Goal: Task Accomplishment & Management: Complete application form

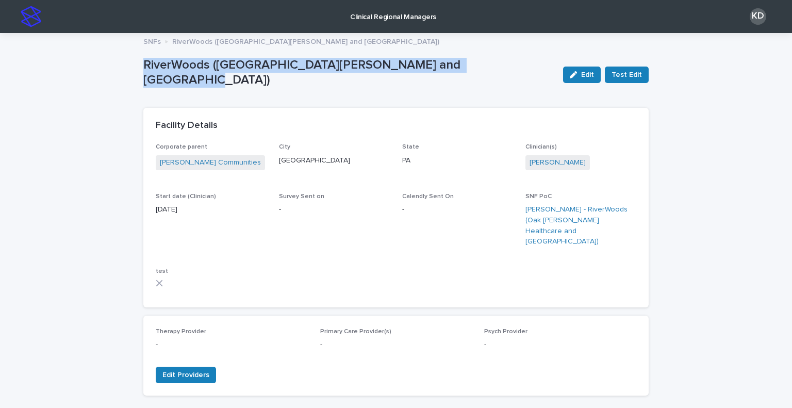
click at [33, 20] on img at bounding box center [31, 16] width 21 height 21
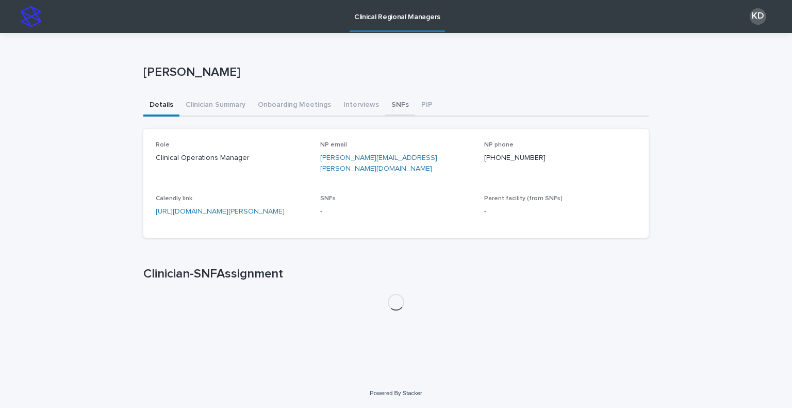
click at [395, 109] on button "SNFs" at bounding box center [400, 106] width 30 height 22
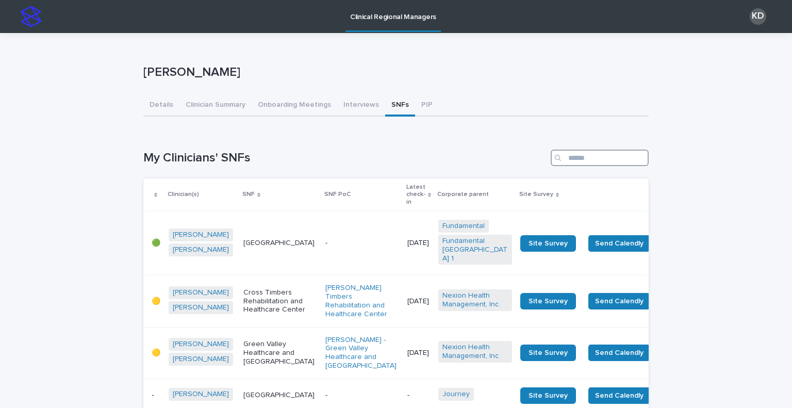
click at [582, 155] on input "Search" at bounding box center [600, 158] width 98 height 17
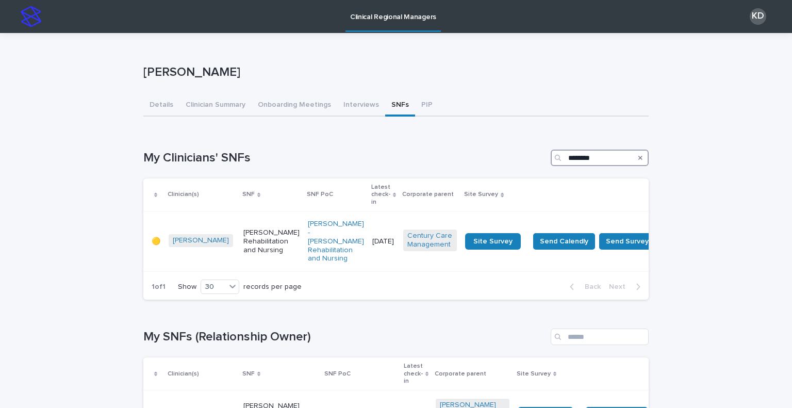
type input "********"
drag, startPoint x: 604, startPoint y: 152, endPoint x: 475, endPoint y: 129, distance: 131.0
click at [475, 129] on div "Loading... Saving… My Clinicians' SNFs ******** Clinician(s) SNF SNF PoC Latest…" at bounding box center [396, 218] width 506 height 179
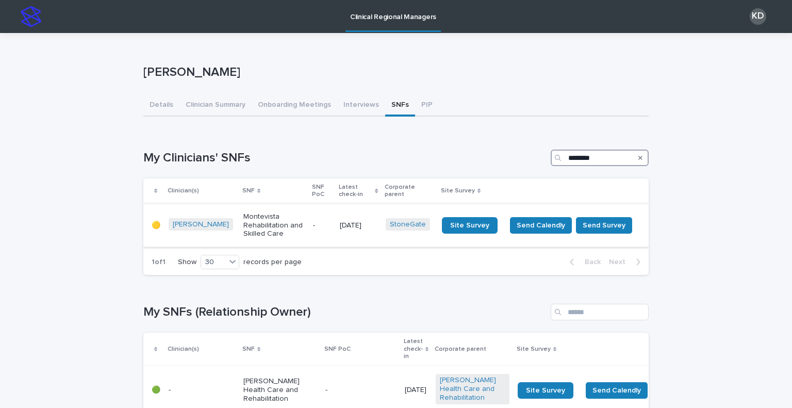
type input "********"
click at [310, 232] on td "-" at bounding box center [322, 225] width 27 height 43
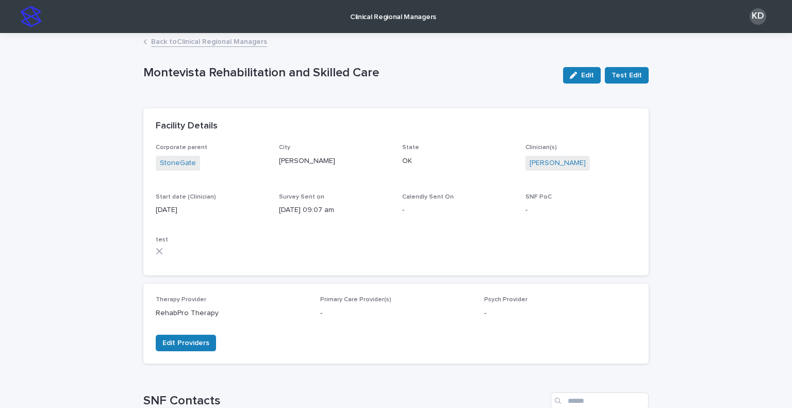
click at [164, 45] on link "Back to Clinical Regional Managers" at bounding box center [209, 41] width 116 height 12
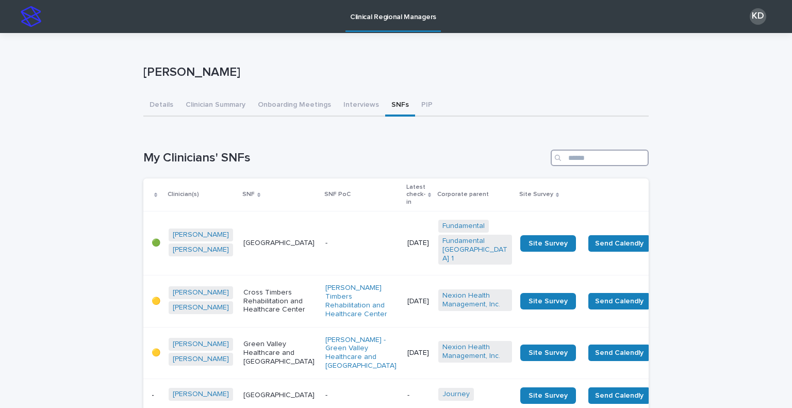
drag, startPoint x: 576, startPoint y: 158, endPoint x: 571, endPoint y: 151, distance: 9.3
click at [575, 157] on input "Search" at bounding box center [600, 158] width 98 height 17
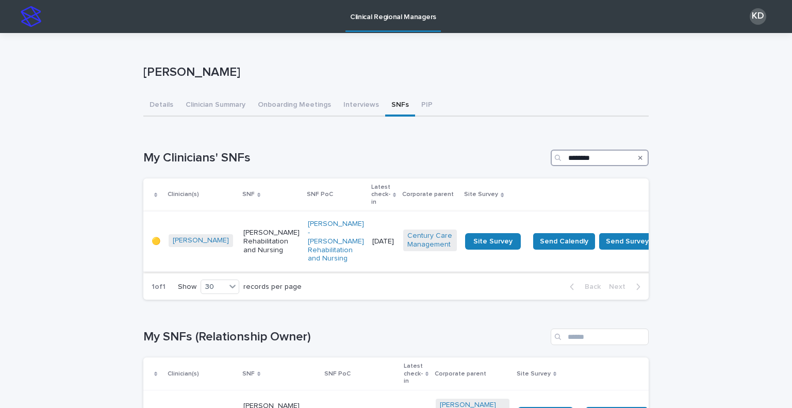
type input "********"
click at [255, 247] on td "[PERSON_NAME] Rehabilitation and Nursing" at bounding box center [271, 242] width 64 height 60
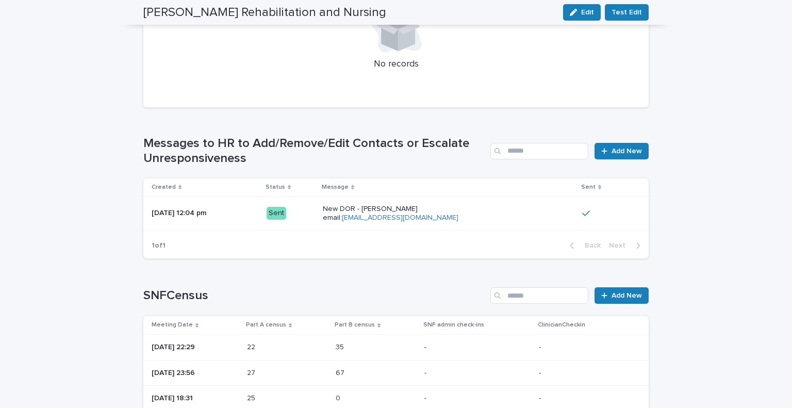
scroll to position [583, 0]
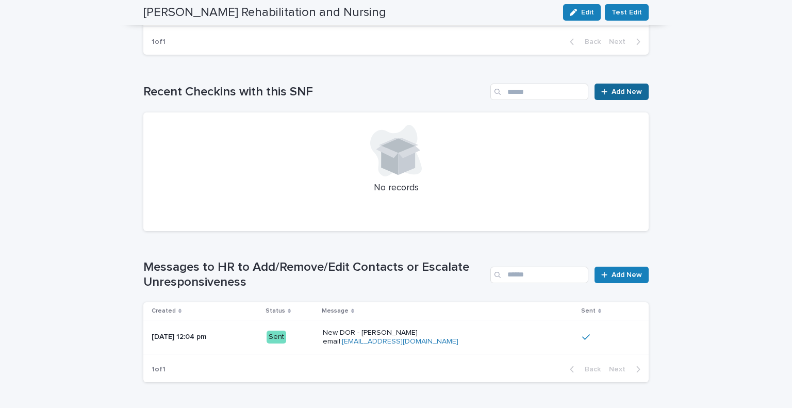
click at [627, 88] on span "Add New" at bounding box center [627, 91] width 30 height 7
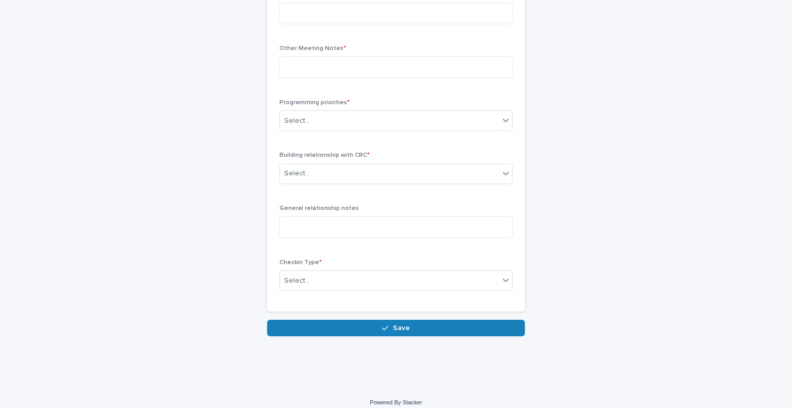
scroll to position [128, 0]
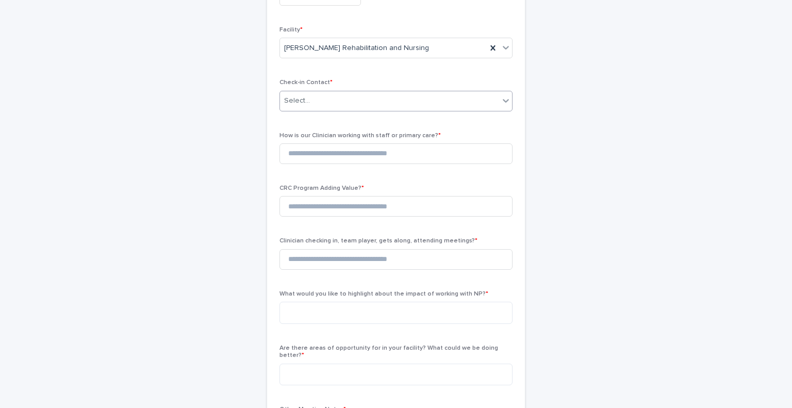
click at [315, 100] on div "Select..." at bounding box center [389, 100] width 219 height 17
type input "*****"
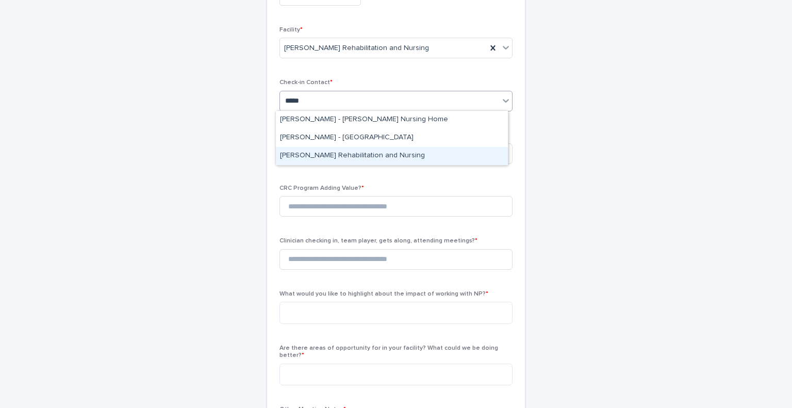
click at [338, 158] on div "[PERSON_NAME] Rehabilitation and Nursing" at bounding box center [392, 156] width 232 height 18
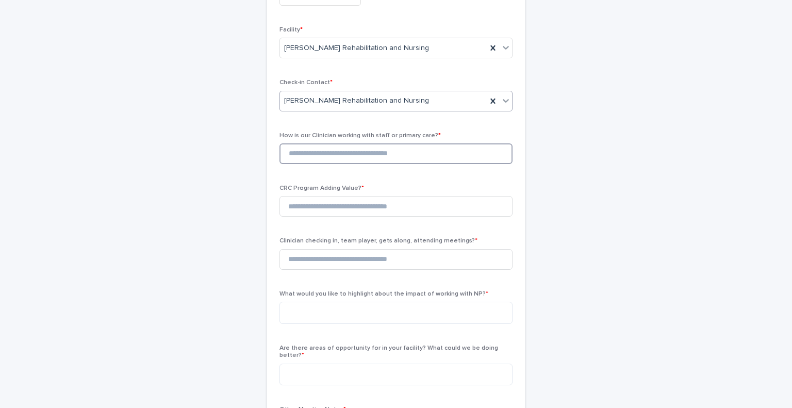
click at [323, 160] on input at bounding box center [396, 153] width 233 height 21
type input "*"
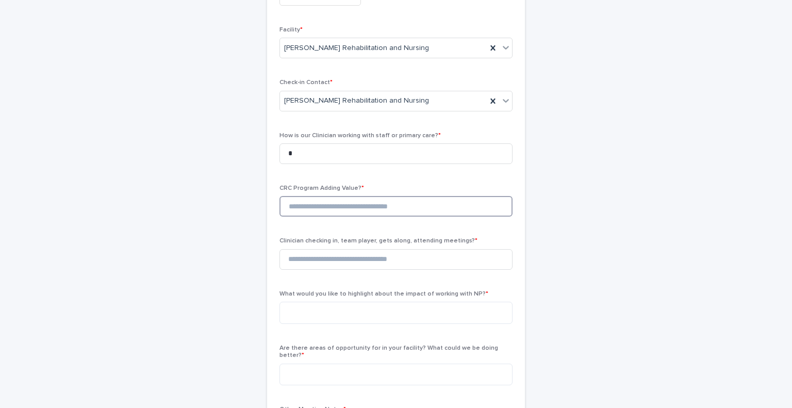
click at [298, 212] on input at bounding box center [396, 206] width 233 height 21
type input "*"
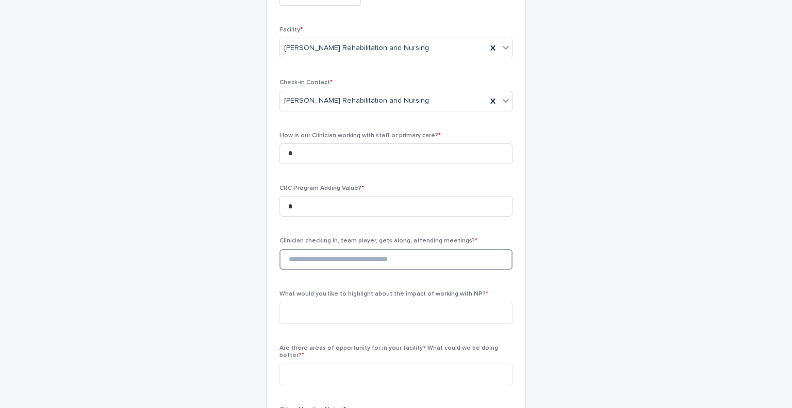
click at [289, 255] on input at bounding box center [396, 259] width 233 height 21
type input "*"
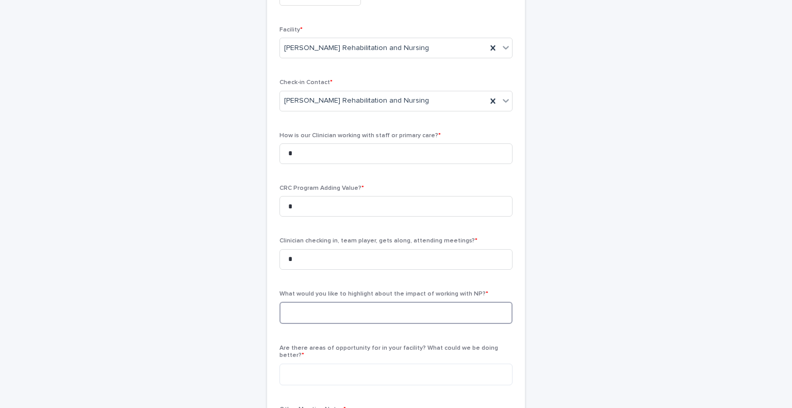
click at [298, 309] on textarea at bounding box center [396, 313] width 233 height 22
paste textarea "**********"
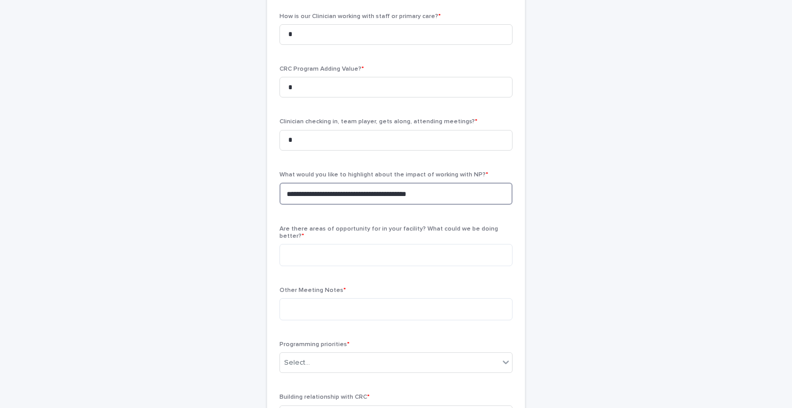
scroll to position [283, 0]
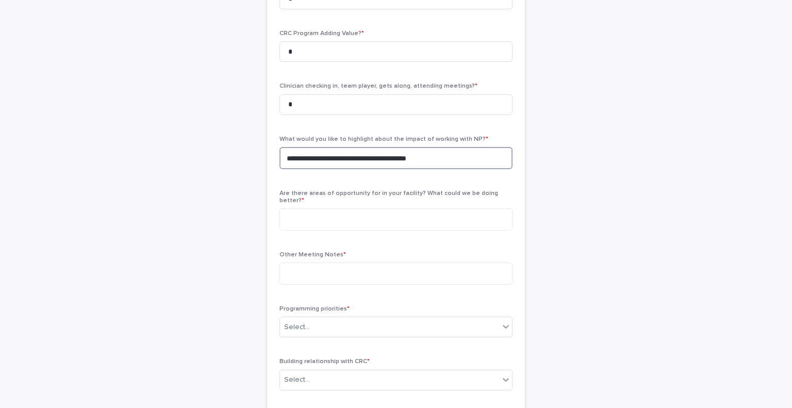
type textarea "**********"
click at [361, 210] on textarea at bounding box center [396, 219] width 233 height 22
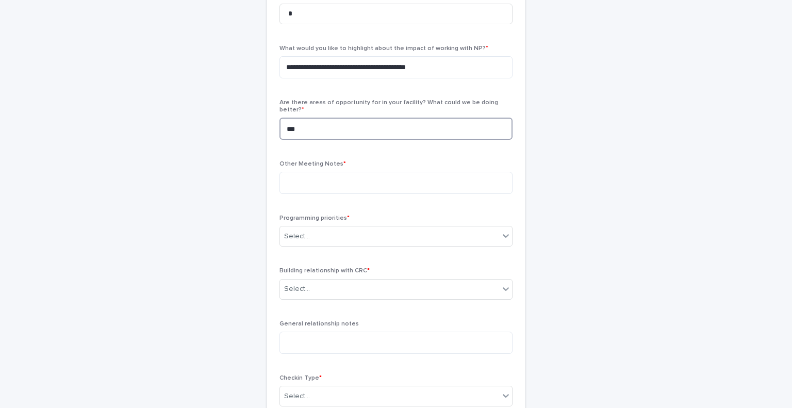
scroll to position [386, 0]
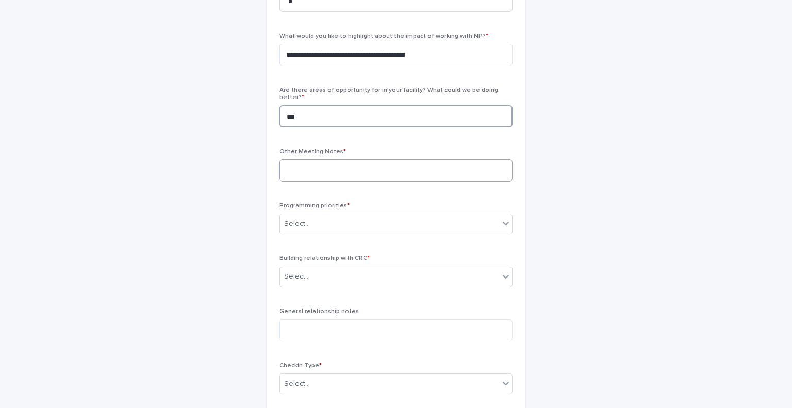
type textarea "***"
click at [318, 159] on textarea at bounding box center [396, 170] width 233 height 22
type textarea "*"
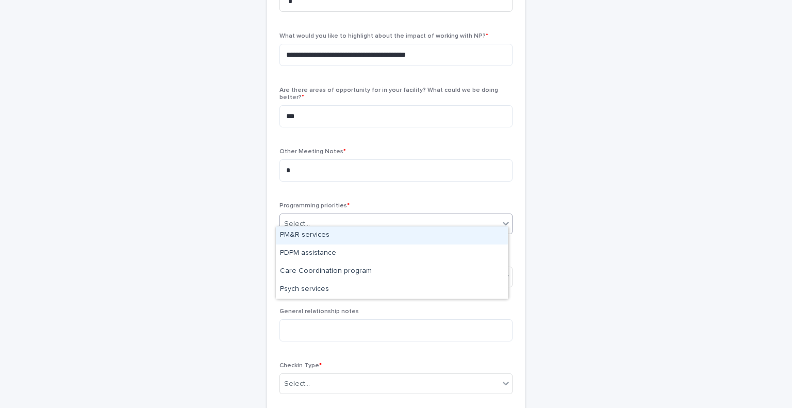
drag, startPoint x: 336, startPoint y: 216, endPoint x: 330, endPoint y: 231, distance: 15.7
click at [336, 216] on div "Select..." at bounding box center [389, 224] width 219 height 17
click at [327, 233] on div "PM&R services" at bounding box center [392, 235] width 232 height 18
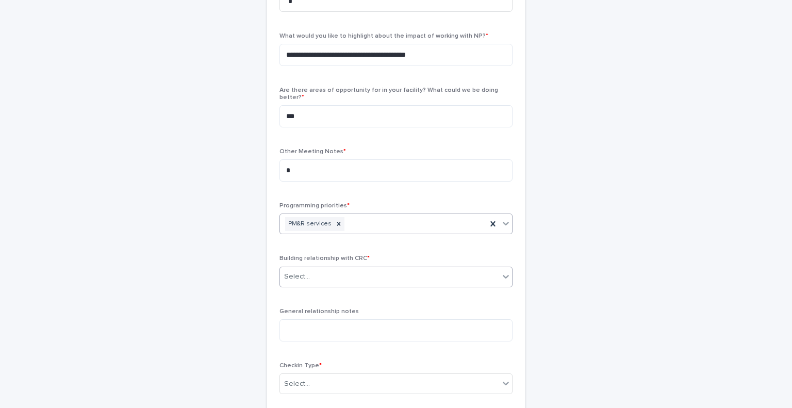
click at [326, 271] on div "Select..." at bounding box center [389, 276] width 219 height 17
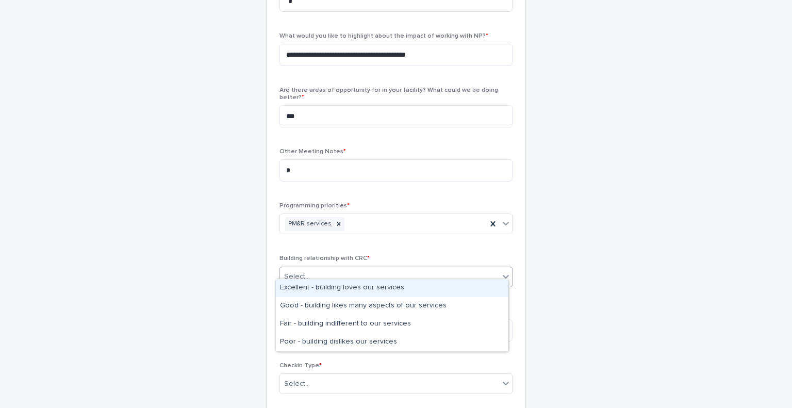
click at [347, 292] on div "Excellent - building loves our services" at bounding box center [392, 288] width 232 height 18
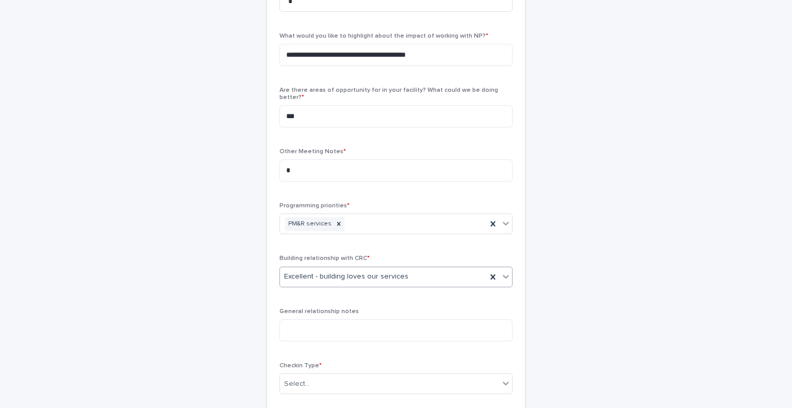
scroll to position [438, 0]
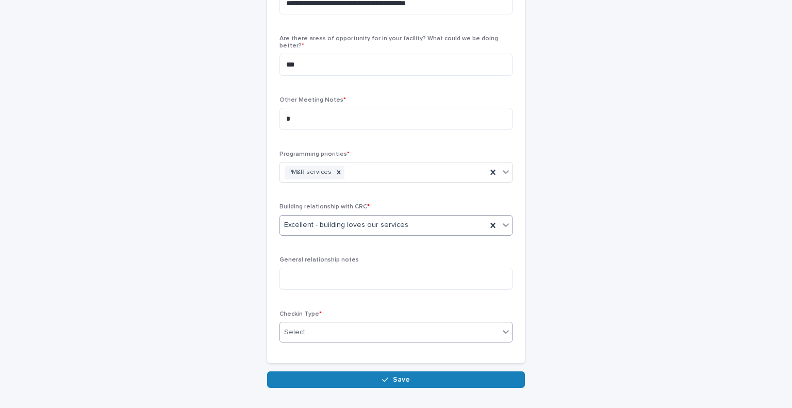
click at [320, 324] on div "Select..." at bounding box center [389, 332] width 219 height 17
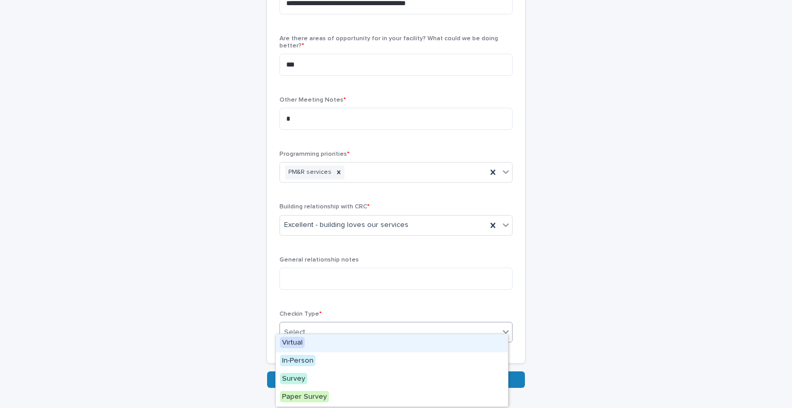
click at [330, 347] on div "Virtual" at bounding box center [392, 343] width 232 height 18
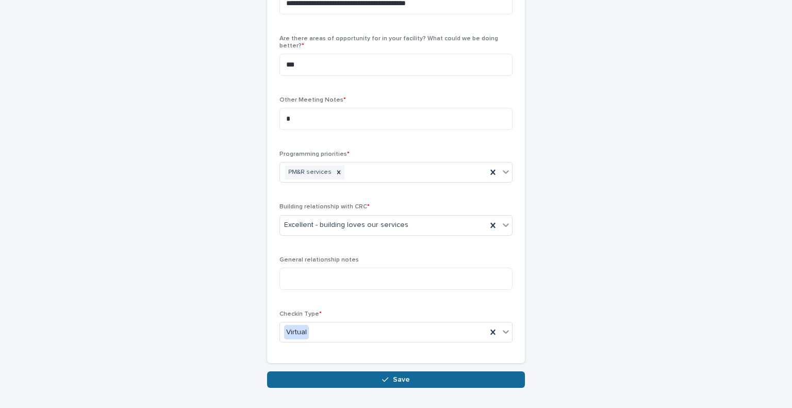
click at [390, 377] on button "Save" at bounding box center [396, 379] width 258 height 17
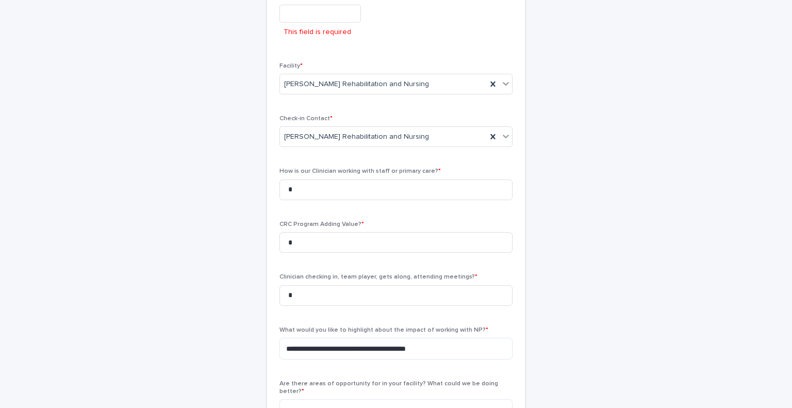
scroll to position [111, 0]
